Goal: Find specific page/section: Find specific page/section

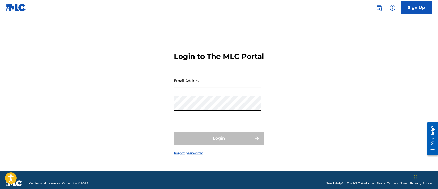
type input "[PERSON_NAME][EMAIL_ADDRESS][DOMAIN_NAME]"
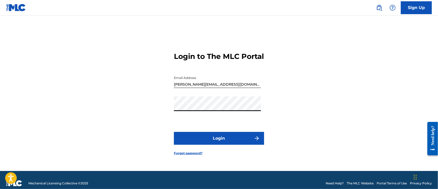
click at [225, 139] on button "Login" at bounding box center [219, 138] width 90 height 13
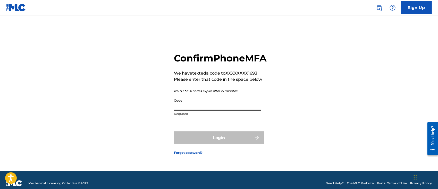
click at [194, 109] on input "Code" at bounding box center [217, 103] width 87 height 15
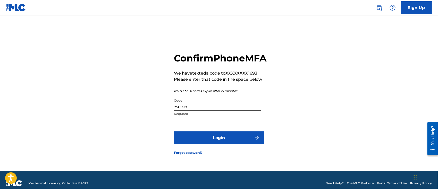
type input "756598"
click at [232, 142] on button "Login" at bounding box center [219, 138] width 90 height 13
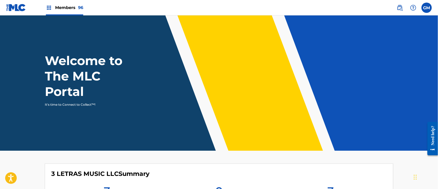
click at [64, 5] on span "Members 96" at bounding box center [69, 8] width 28 height 6
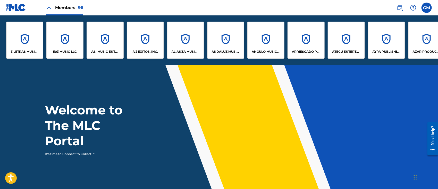
click at [151, 47] on div "A J EXITOS, INC." at bounding box center [145, 40] width 37 height 37
